Goal: Task Accomplishment & Management: Use online tool/utility

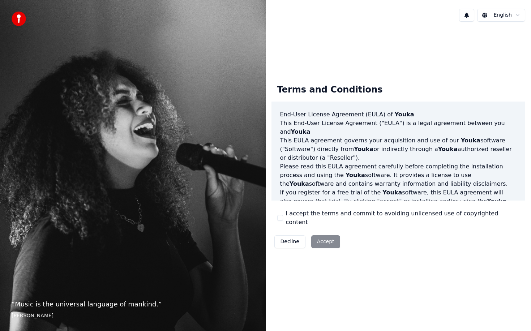
click at [280, 216] on button "I accept the terms and commit to avoiding unlicensed use of copyrighted content" at bounding box center [280, 218] width 6 height 6
click at [319, 236] on button "Accept" at bounding box center [325, 241] width 29 height 13
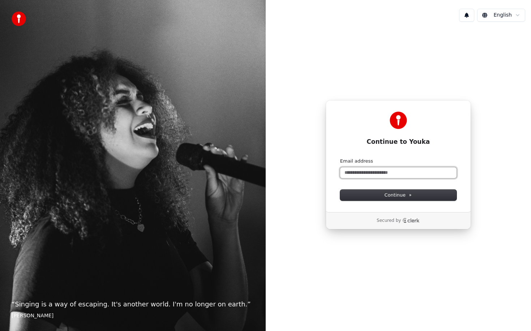
click at [361, 170] on input "Email address" at bounding box center [398, 172] width 116 height 11
click at [340, 158] on button "submit" at bounding box center [340, 158] width 0 height 0
type input "**********"
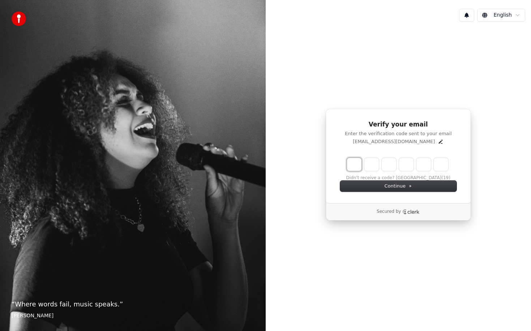
type input "*"
type input "**"
type input "*"
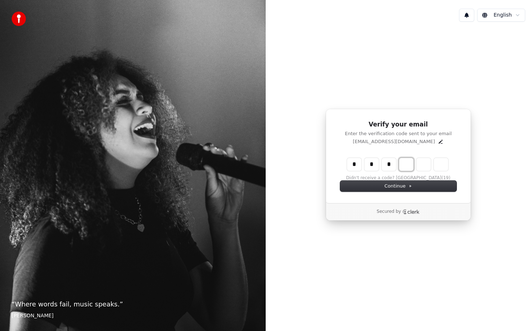
type input "***"
type input "*"
type input "****"
type input "*"
type input "*****"
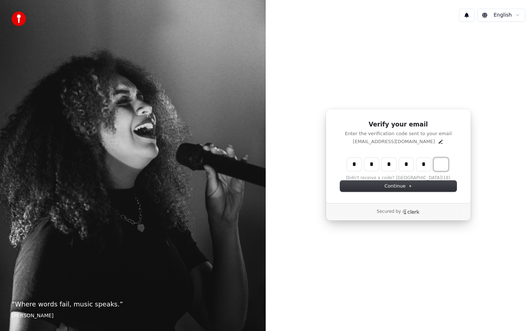
type input "*"
type input "******"
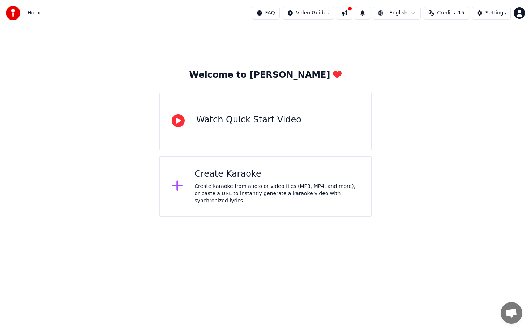
click at [257, 129] on div "Watch Quick Start Video" at bounding box center [265, 121] width 212 height 58
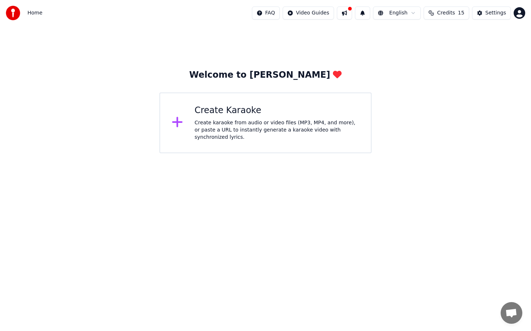
click at [281, 129] on div "Create karaoke from audio or video files (MP3, MP4, and more), or paste a URL t…" at bounding box center [276, 130] width 165 height 22
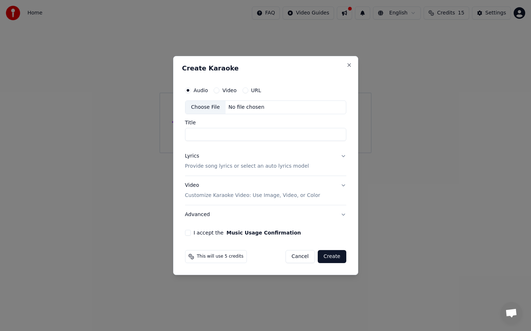
click at [242, 89] on button "URL" at bounding box center [245, 90] width 6 height 6
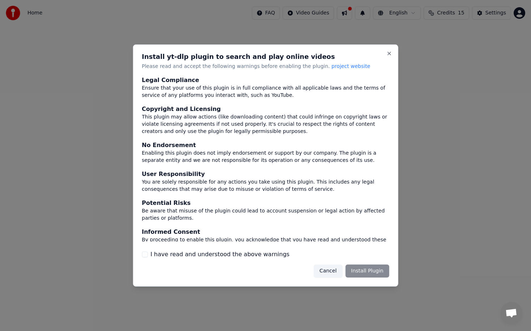
click at [370, 272] on div "Cancel Install Plugin" at bounding box center [352, 270] width 76 height 13
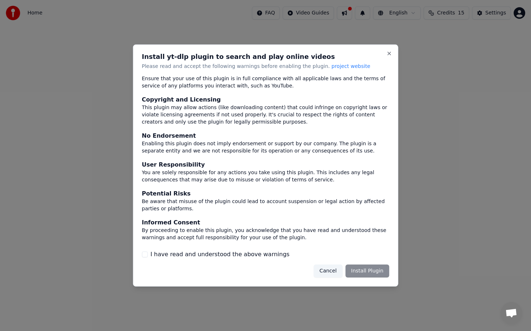
click at [145, 255] on button "I have read and understood the above warnings" at bounding box center [145, 254] width 6 height 6
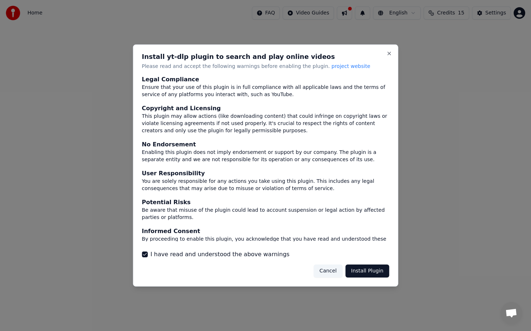
scroll to position [0, 0]
click at [389, 52] on button "Close" at bounding box center [389, 54] width 6 height 6
click at [324, 270] on button "Cancel" at bounding box center [328, 270] width 29 height 13
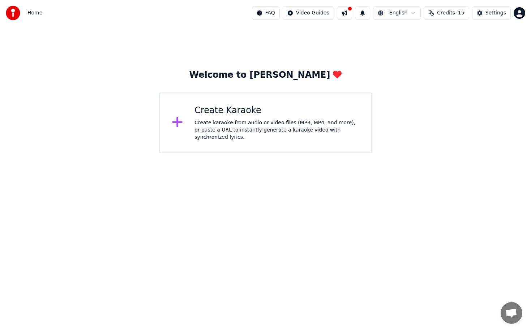
click at [206, 105] on div "Create Karaoke" at bounding box center [276, 111] width 165 height 12
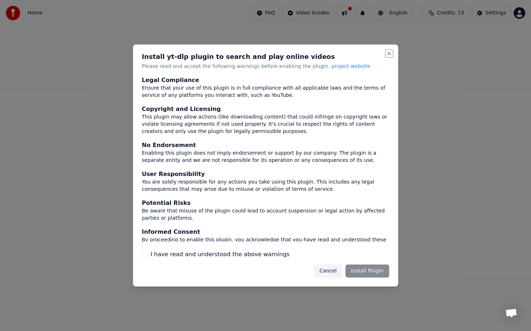
click at [389, 53] on button "Close" at bounding box center [389, 54] width 6 height 6
click at [333, 272] on button "Cancel" at bounding box center [328, 270] width 29 height 13
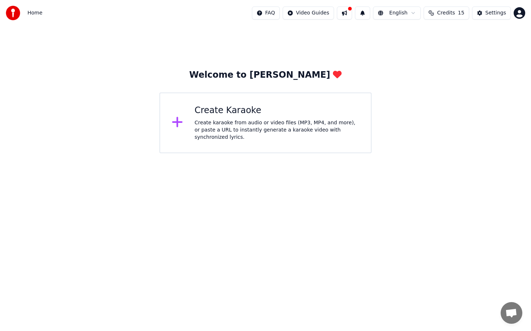
click at [254, 115] on div "Create Karaoke" at bounding box center [276, 111] width 165 height 12
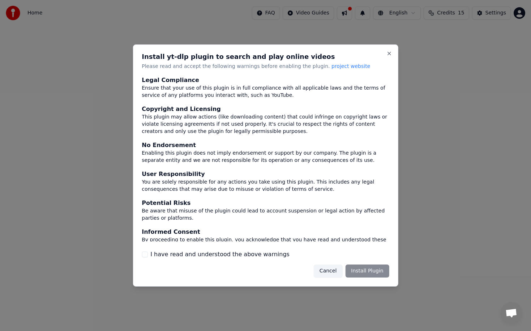
scroll to position [9, 0]
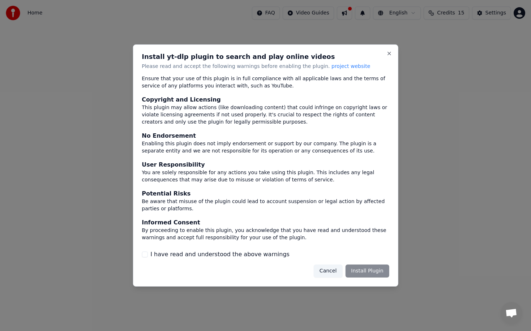
click at [145, 254] on button "I have read and understood the above warnings" at bounding box center [145, 254] width 6 height 6
click at [323, 270] on button "Cancel" at bounding box center [328, 270] width 29 height 13
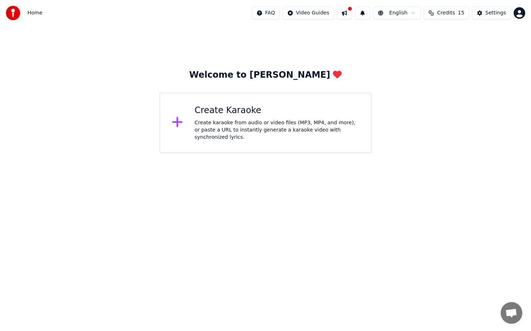
click at [255, 128] on div "Create karaoke from audio or video files (MP3, MP4, and more), or paste a URL t…" at bounding box center [276, 130] width 165 height 22
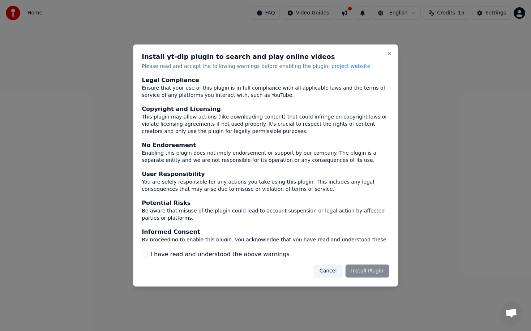
click at [333, 270] on button "Cancel" at bounding box center [328, 270] width 29 height 13
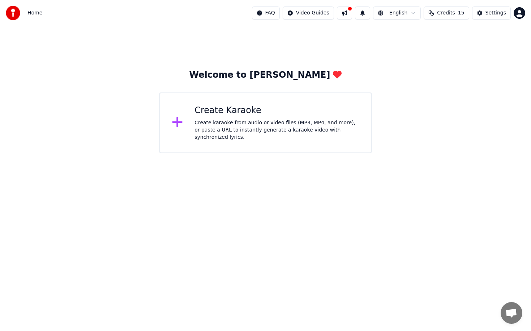
click at [264, 128] on div "Create karaoke from audio or video files (MP3, MP4, and more), or paste a URL t…" at bounding box center [276, 130] width 165 height 22
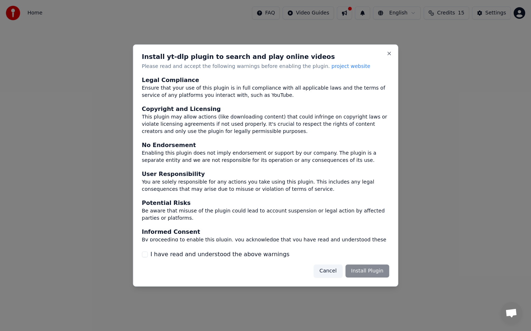
click at [336, 271] on button "Cancel" at bounding box center [328, 270] width 29 height 13
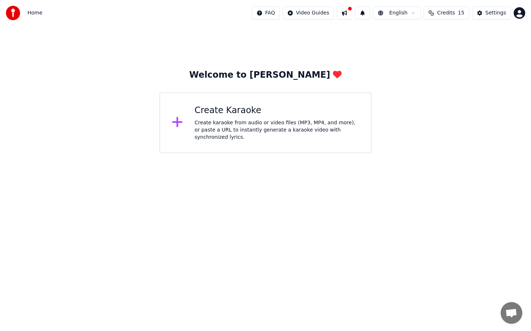
click at [250, 115] on div "Create Karaoke" at bounding box center [276, 111] width 165 height 12
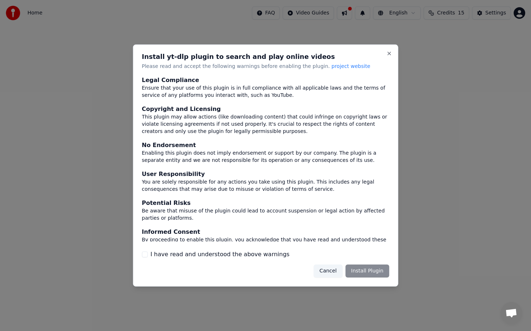
scroll to position [9, 0]
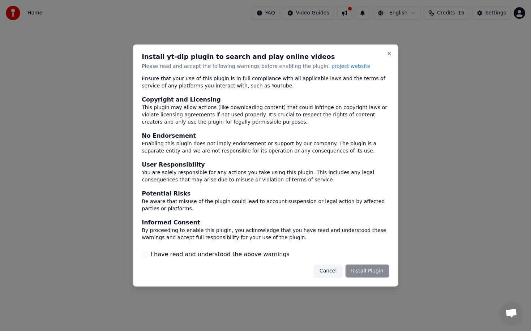
click at [146, 254] on button "I have read and understood the above warnings" at bounding box center [145, 254] width 6 height 6
click at [331, 66] on span "project website" at bounding box center [350, 66] width 39 height 6
click at [146, 254] on button "I have read and understood the above warnings" at bounding box center [145, 254] width 6 height 6
click at [331, 269] on button "Cancel" at bounding box center [328, 270] width 29 height 13
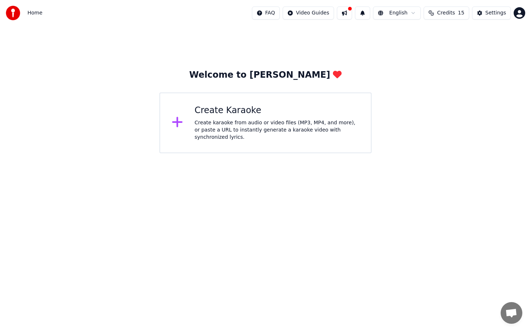
click at [266, 124] on div "Create karaoke from audio or video files (MP3, MP4, and more), or paste a URL t…" at bounding box center [276, 130] width 165 height 22
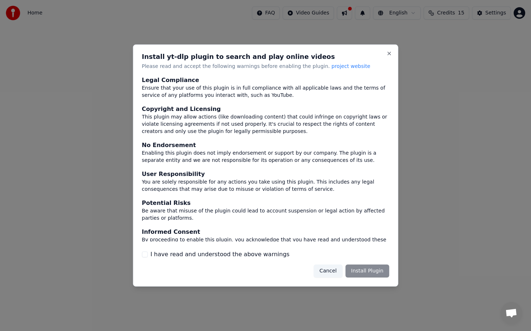
click at [146, 255] on button "I have read and understood the above warnings" at bounding box center [145, 254] width 6 height 6
click at [362, 271] on button "Install Plugin" at bounding box center [367, 270] width 44 height 13
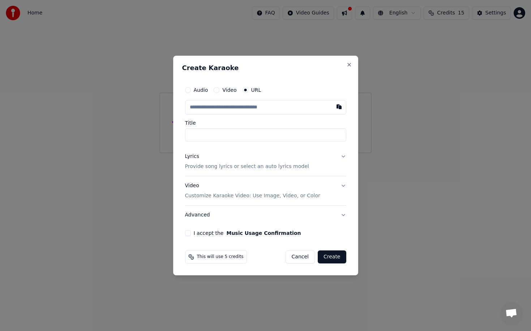
click at [202, 89] on label "Audio" at bounding box center [201, 89] width 14 height 5
click at [191, 89] on button "Audio" at bounding box center [188, 90] width 6 height 6
click at [204, 108] on div "Choose File" at bounding box center [205, 107] width 40 height 13
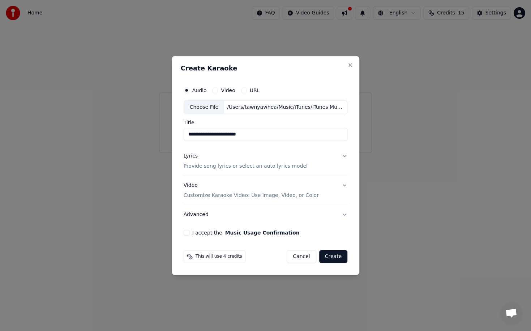
click at [197, 134] on input "**********" at bounding box center [266, 134] width 164 height 13
click at [281, 133] on input "**********" at bounding box center [266, 134] width 164 height 13
type input "**********"
click at [336, 255] on button "Create" at bounding box center [333, 256] width 29 height 13
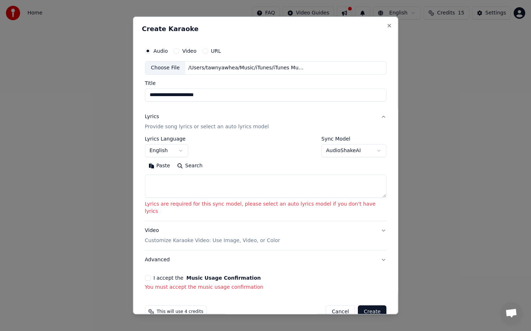
click at [359, 305] on button "Create" at bounding box center [372, 311] width 29 height 13
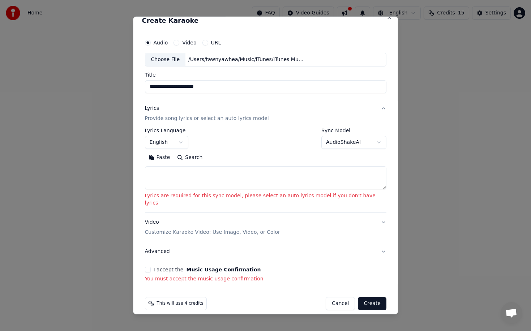
click at [362, 297] on button "Create" at bounding box center [372, 303] width 29 height 13
click at [150, 267] on button "I accept the Music Usage Confirmation" at bounding box center [148, 270] width 6 height 6
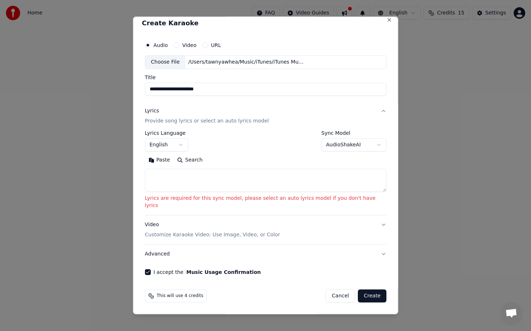
scroll to position [0, 0]
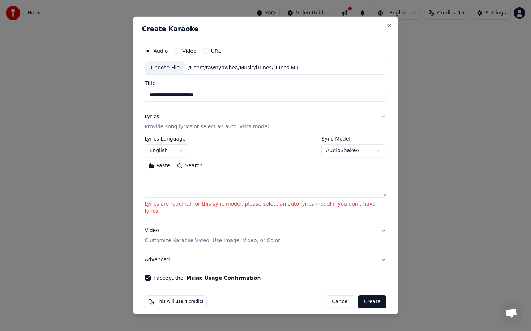
click at [367, 295] on button "Create" at bounding box center [372, 301] width 29 height 13
click at [149, 52] on circle "button" at bounding box center [147, 50] width 3 height 3
click at [216, 53] on div "URL" at bounding box center [211, 51] width 19 height 6
click at [208, 51] on button "URL" at bounding box center [205, 51] width 6 height 6
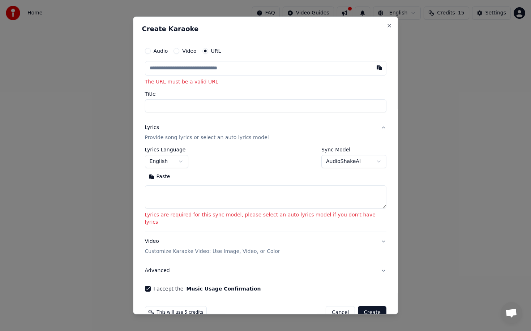
click at [213, 68] on input "text" at bounding box center [266, 68] width 242 height 14
paste input "**********"
type input "**********"
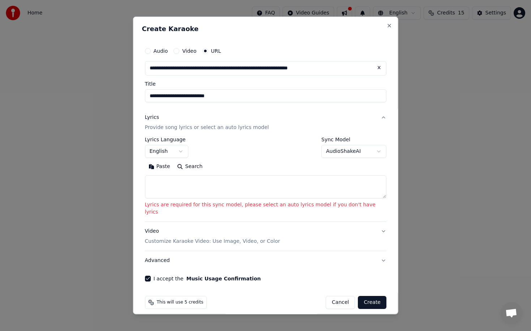
type input "**********"
click at [361, 298] on button "Create" at bounding box center [372, 302] width 29 height 13
type input "**********"
click at [361, 298] on button "Create" at bounding box center [372, 302] width 29 height 13
click at [227, 128] on p "Provide song lyrics or select an auto lyrics model" at bounding box center [207, 127] width 124 height 7
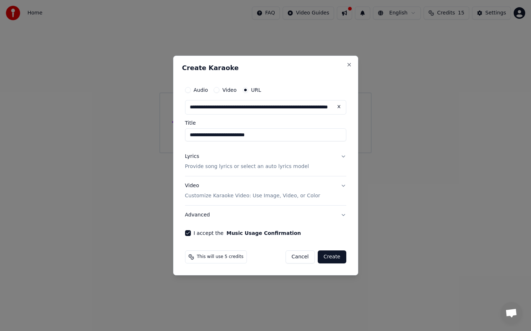
click at [343, 155] on button "Lyrics Provide song lyrics or select an auto lyrics model" at bounding box center [265, 161] width 161 height 29
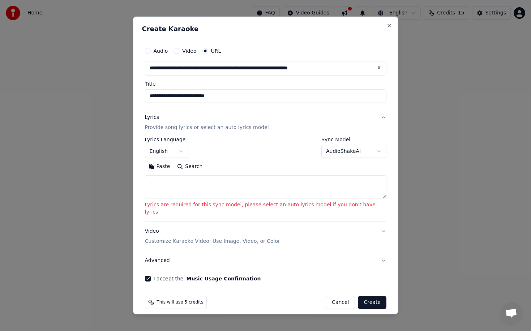
click at [348, 151] on body "**********" at bounding box center [265, 76] width 531 height 153
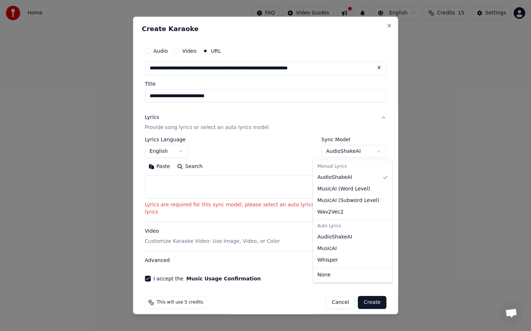
select select "**********"
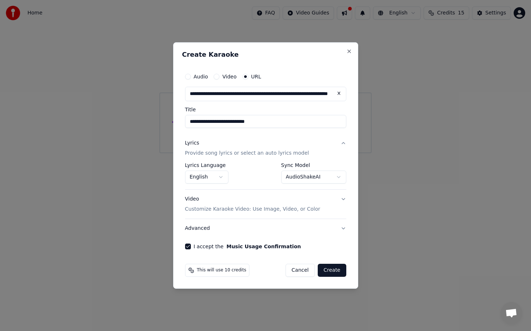
click at [335, 270] on button "Create" at bounding box center [332, 270] width 29 height 13
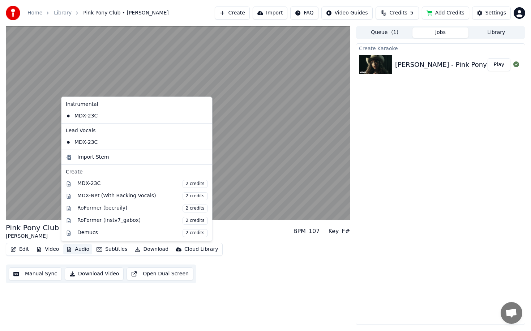
click at [74, 247] on button "Audio" at bounding box center [77, 249] width 29 height 10
click at [92, 196] on div "MDX-Net (With Backing Vocals) 2 credits" at bounding box center [142, 196] width 130 height 8
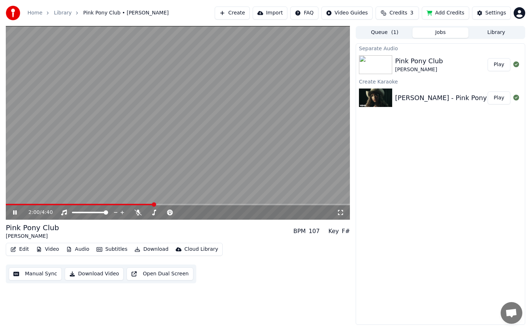
click at [78, 247] on button "Audio" at bounding box center [77, 249] width 29 height 10
click at [18, 211] on icon at bounding box center [20, 213] width 17 height 6
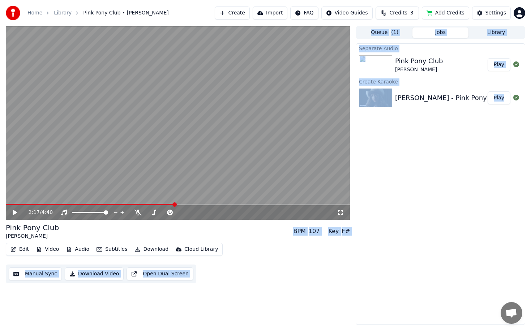
drag, startPoint x: 176, startPoint y: 203, endPoint x: 56, endPoint y: 211, distance: 120.2
click at [51, 204] on span at bounding box center [90, 204] width 169 height 1
click at [23, 202] on span at bounding box center [25, 204] width 4 height 4
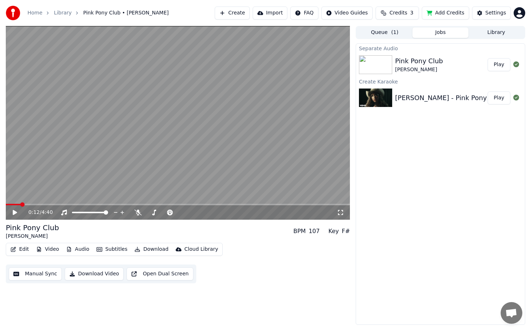
click at [13, 212] on icon at bounding box center [15, 212] width 4 height 5
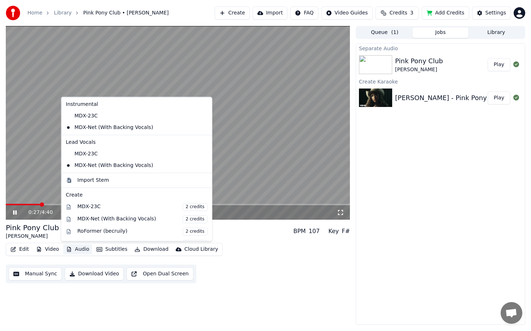
click at [75, 249] on button "Audio" at bounding box center [77, 249] width 29 height 10
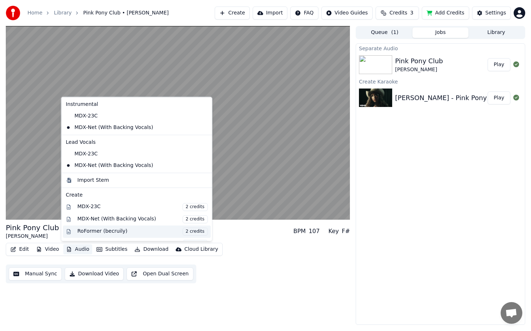
click at [91, 232] on div "RoFormer (becruily) 2 credits" at bounding box center [142, 231] width 130 height 8
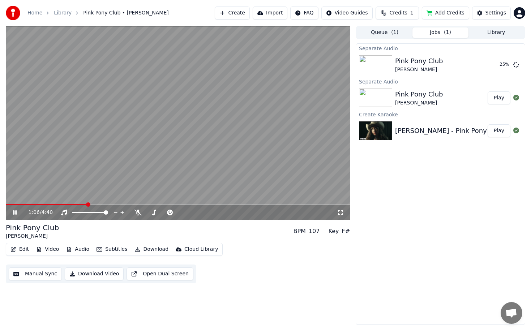
click at [500, 97] on button "Play" at bounding box center [498, 97] width 23 height 13
click at [502, 63] on button "Play" at bounding box center [498, 64] width 23 height 13
click at [28, 202] on video at bounding box center [178, 123] width 344 height 194
click at [28, 204] on span at bounding box center [178, 204] width 344 height 1
click at [18, 212] on icon at bounding box center [20, 213] width 17 height 6
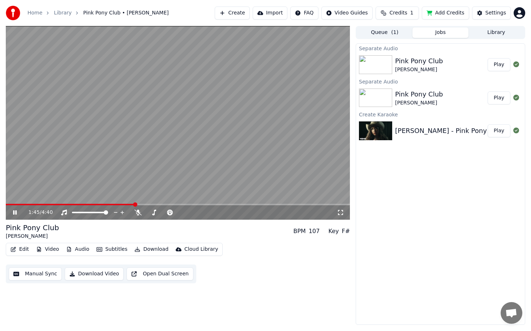
click at [135, 204] on span at bounding box center [178, 204] width 344 height 1
click at [216, 205] on span at bounding box center [178, 204] width 344 height 1
